Goal: Check status

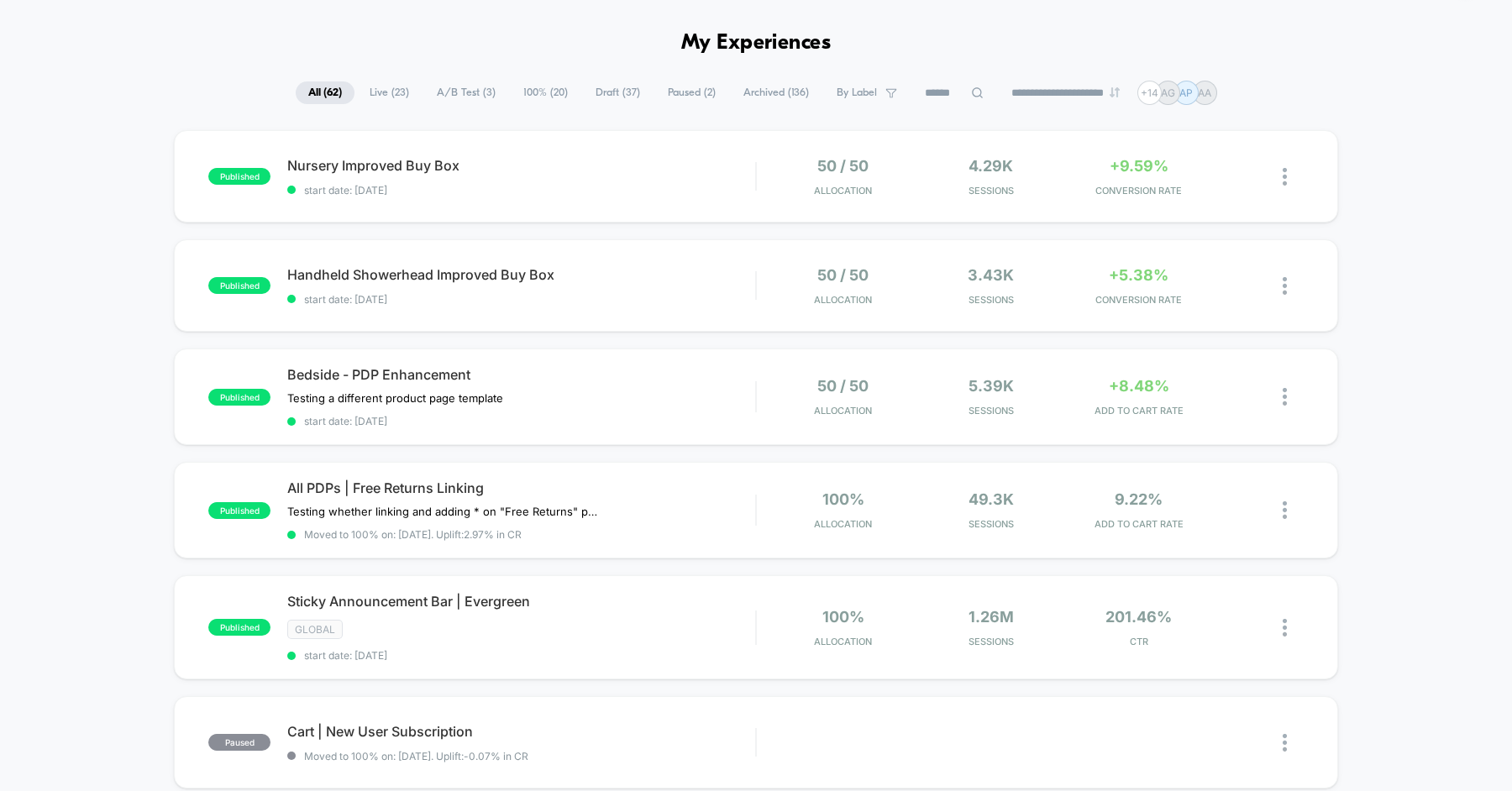
scroll to position [28, 0]
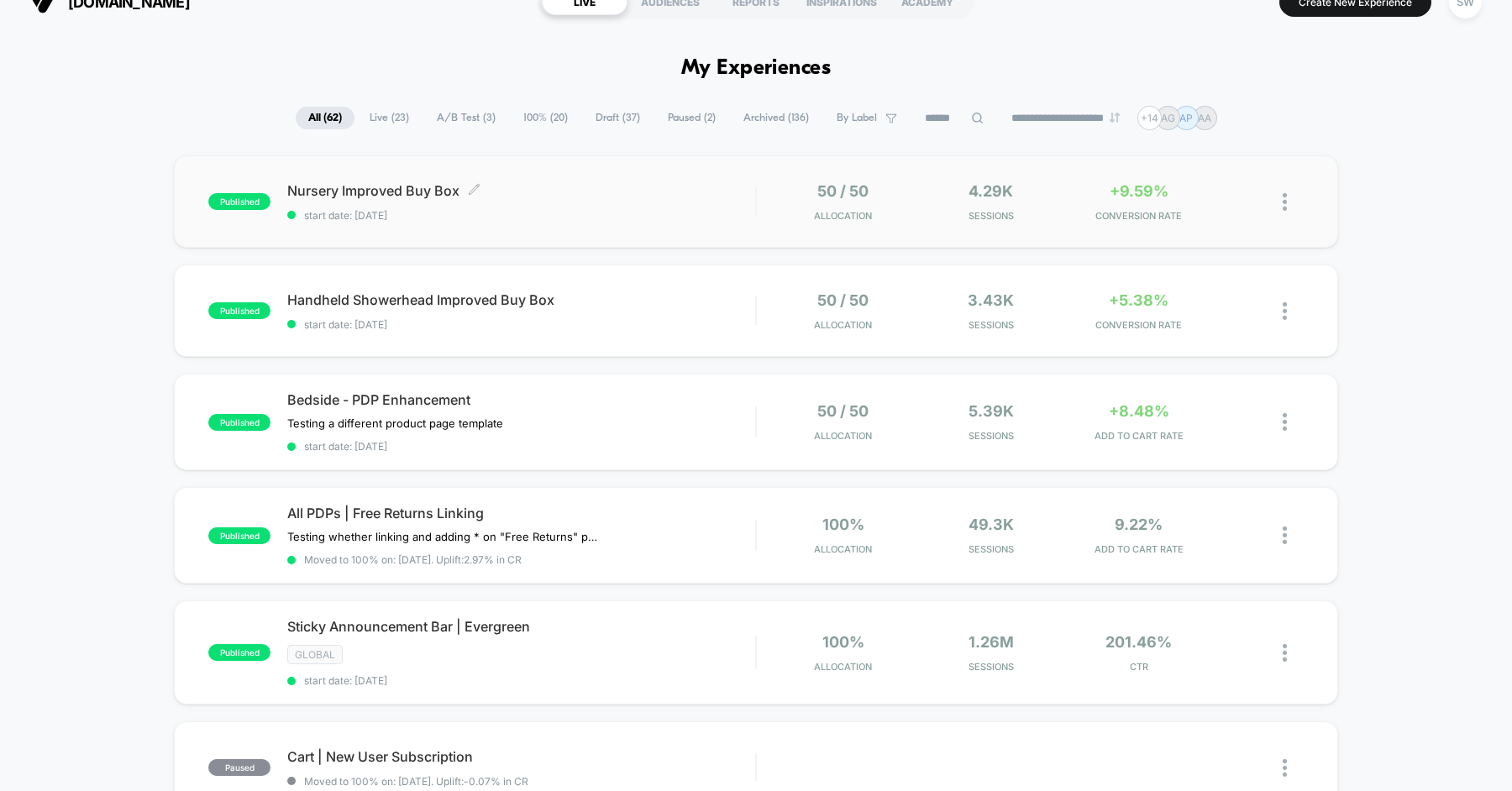
click at [618, 191] on span "Nursery Improved Buy Box Click to edit experience details" at bounding box center [522, 190] width 468 height 16
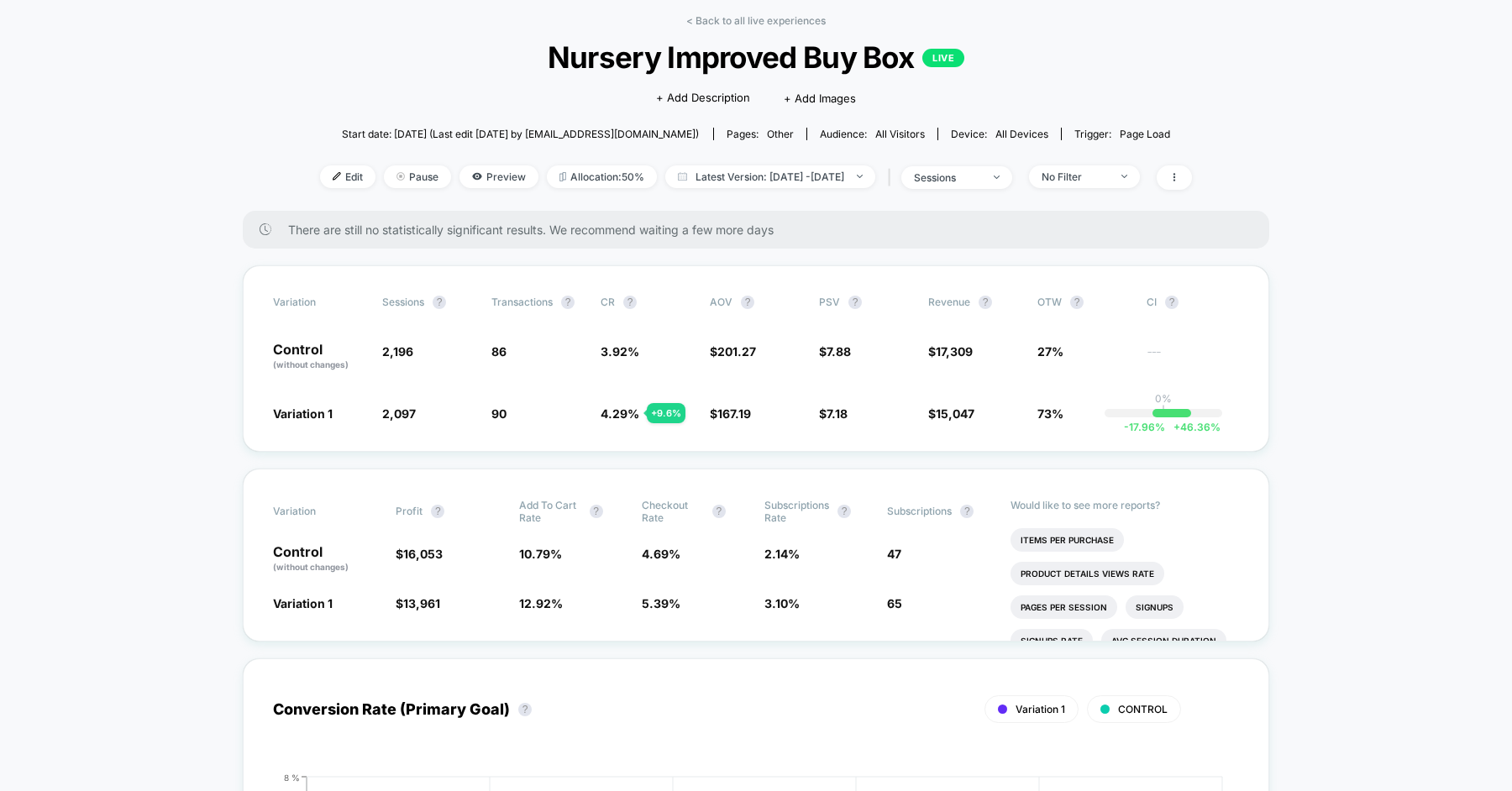
scroll to position [80, 0]
